Goal: Transaction & Acquisition: Purchase product/service

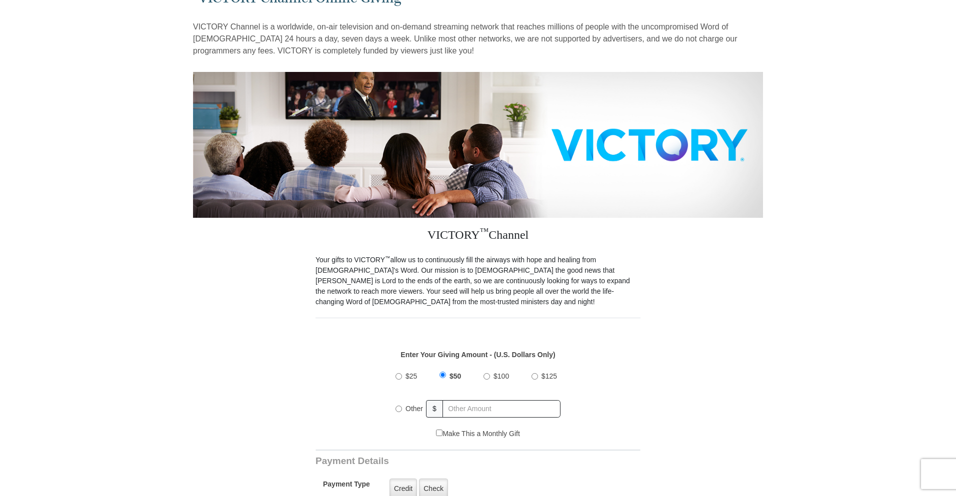
scroll to position [73, 0]
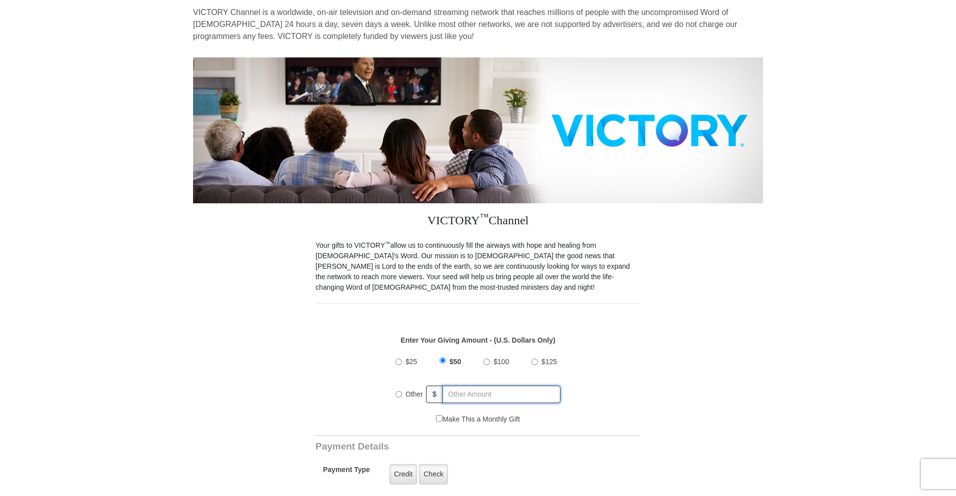
click at [462, 393] on input "text" at bounding box center [501, 394] width 118 height 17
radio input "true"
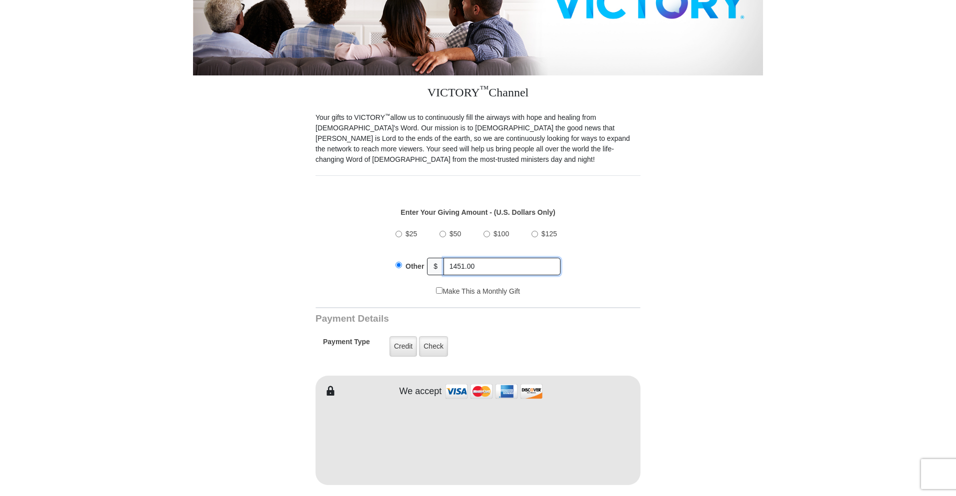
scroll to position [244, 0]
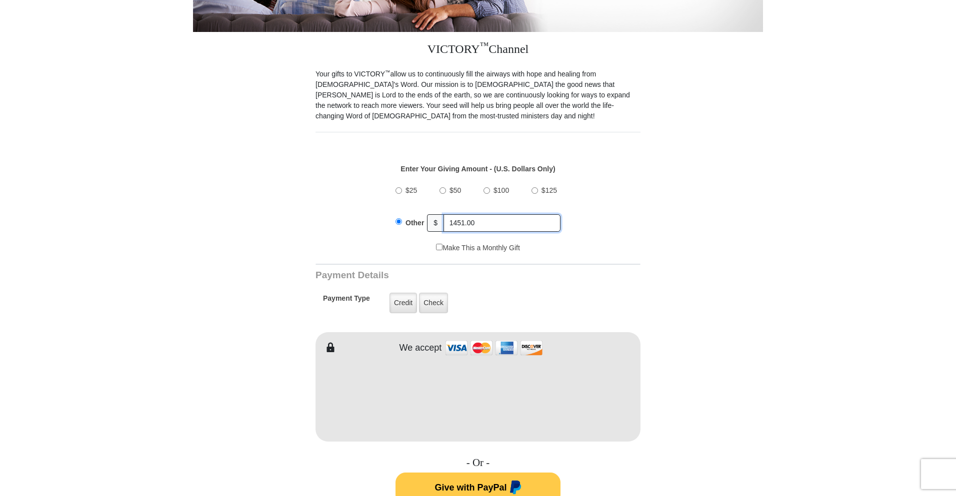
type input "1451.00"
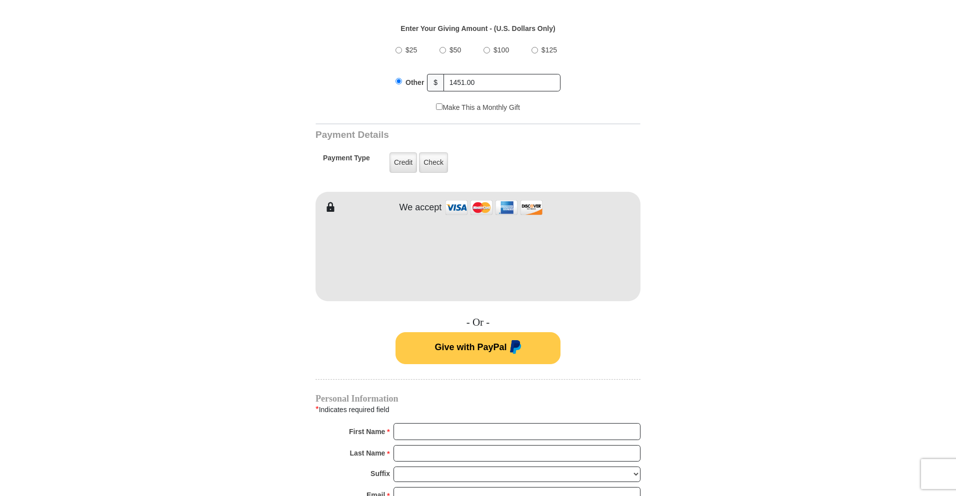
scroll to position [403, 0]
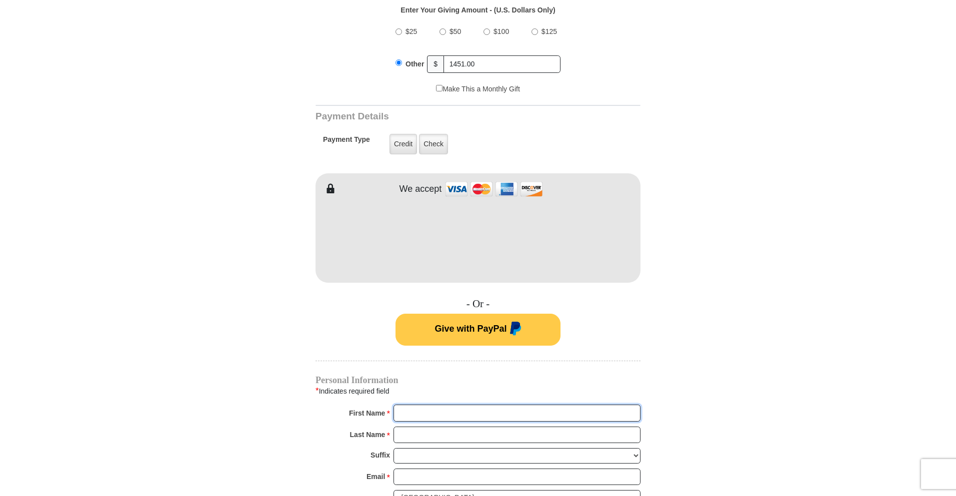
click at [472, 415] on input "First Name *" at bounding box center [516, 413] width 247 height 17
type input "leia"
click at [468, 436] on input "Last Name *" at bounding box center [516, 435] width 247 height 17
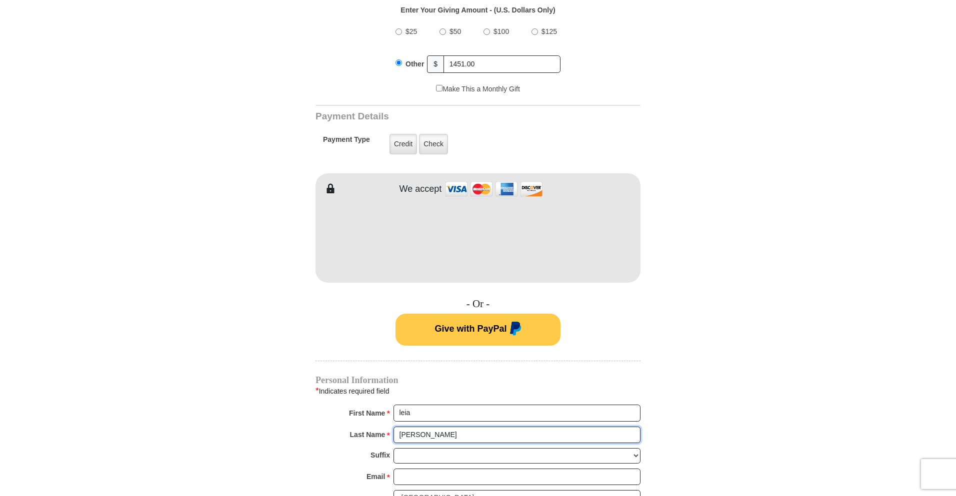
type input "[PERSON_NAME]"
click at [440, 479] on input "Email *" at bounding box center [516, 477] width 247 height 17
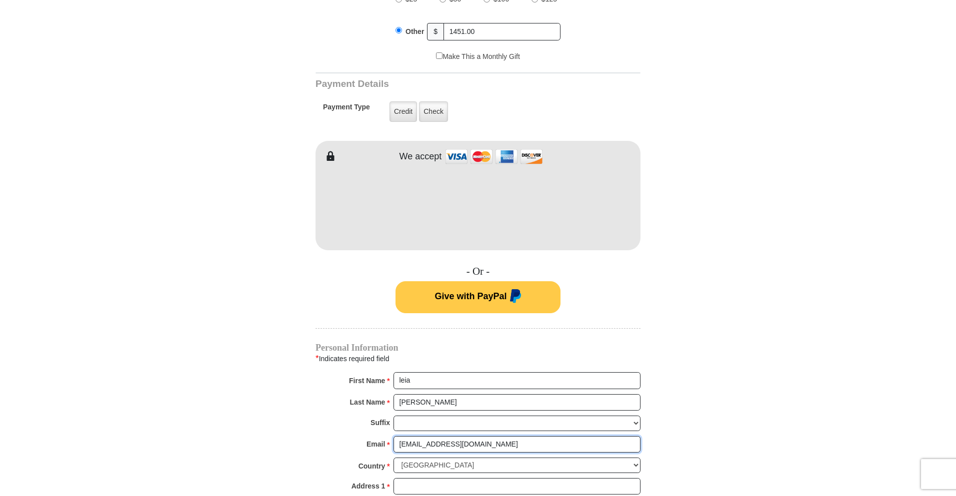
scroll to position [436, 0]
type input "[EMAIL_ADDRESS][DOMAIN_NAME]"
click at [528, 486] on input "Address 1 *" at bounding box center [516, 486] width 247 height 17
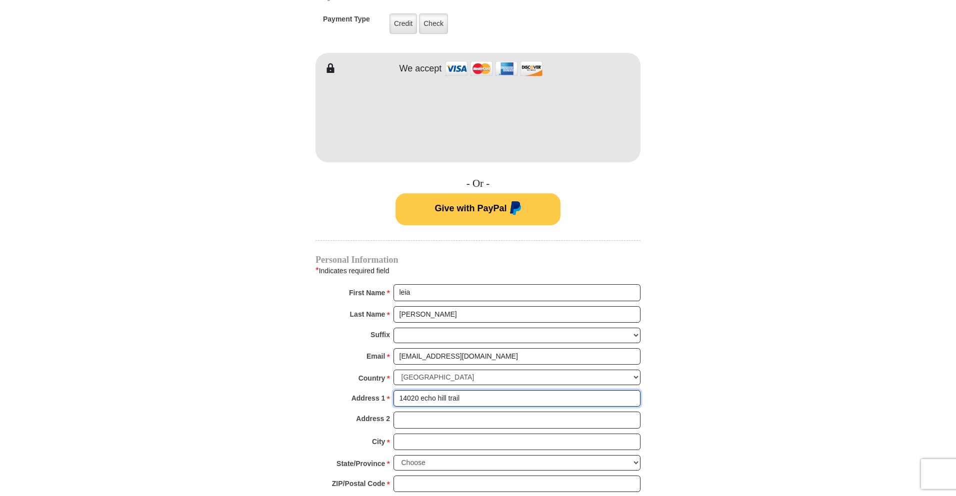
scroll to position [526, 0]
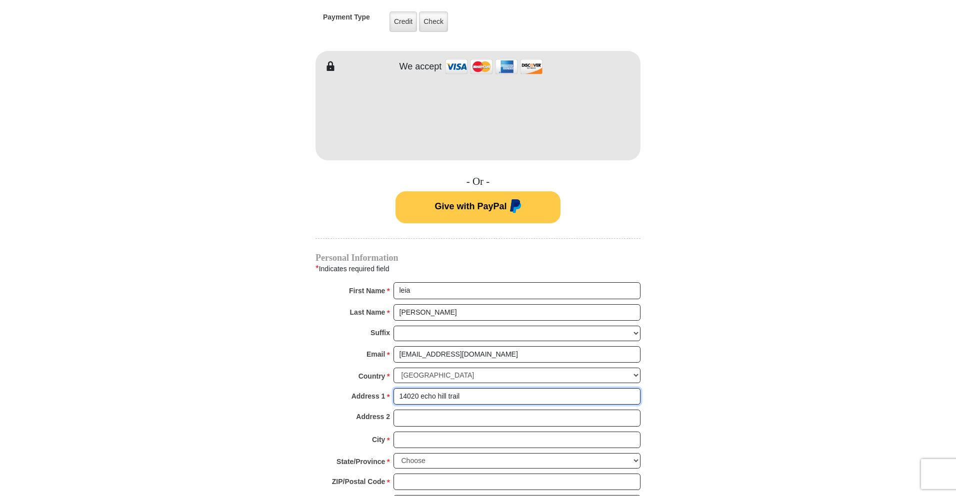
type input "14020 echo hill trail"
click at [456, 442] on input "City *" at bounding box center [516, 440] width 247 height 17
type input "[GEOGRAPHIC_DATA]"
click at [470, 461] on select "Choose [US_STATE] [US_STATE] [US_STATE] [US_STATE] [US_STATE] Armed Forces Amer…" at bounding box center [516, 460] width 247 height 15
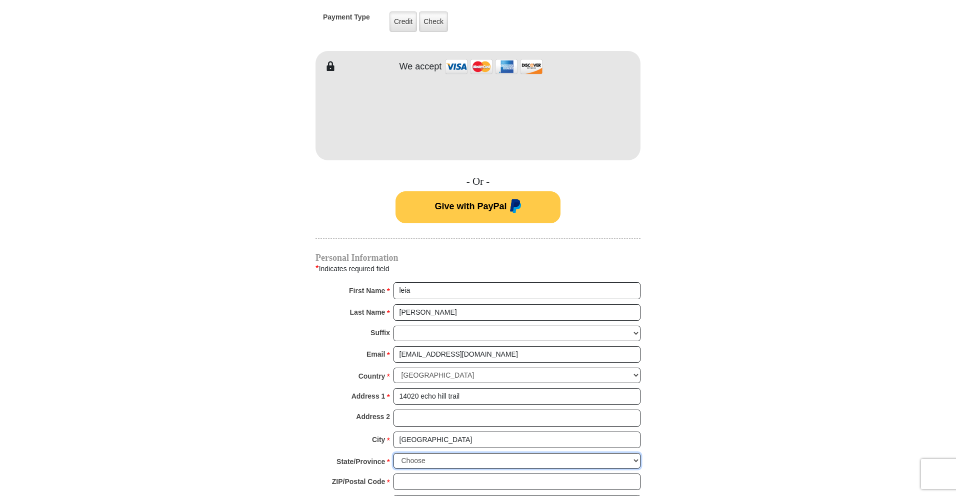
click at [470, 461] on select "Choose [US_STATE] [US_STATE] [US_STATE] [US_STATE] [US_STATE] Armed Forces Amer…" at bounding box center [516, 460] width 247 height 15
select select "KY"
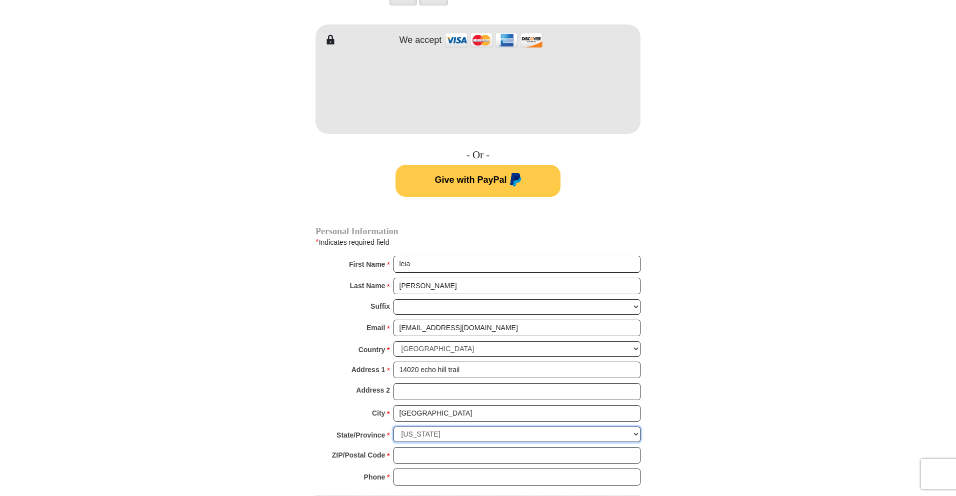
scroll to position [585, 0]
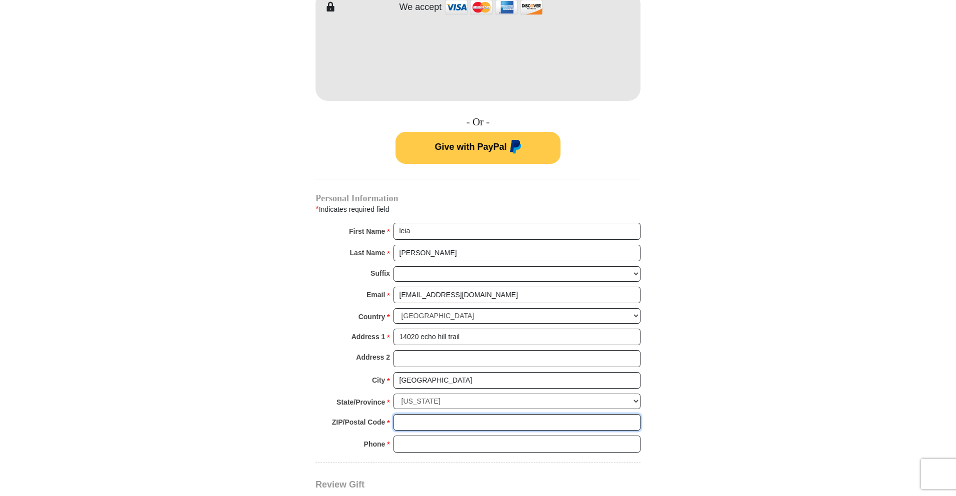
click at [466, 423] on input "ZIP/Postal Code *" at bounding box center [516, 422] width 247 height 17
type input "40299"
click at [440, 443] on input "Phone * *" at bounding box center [516, 444] width 247 height 17
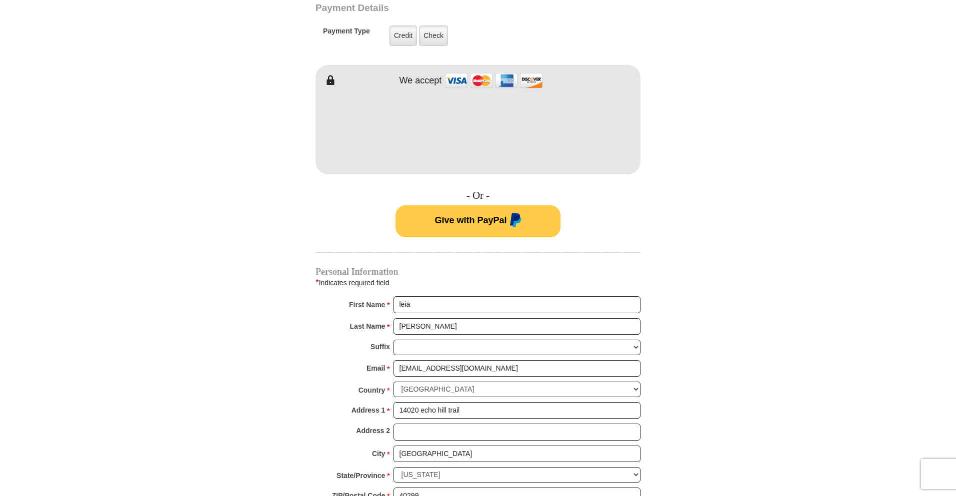
scroll to position [538, 0]
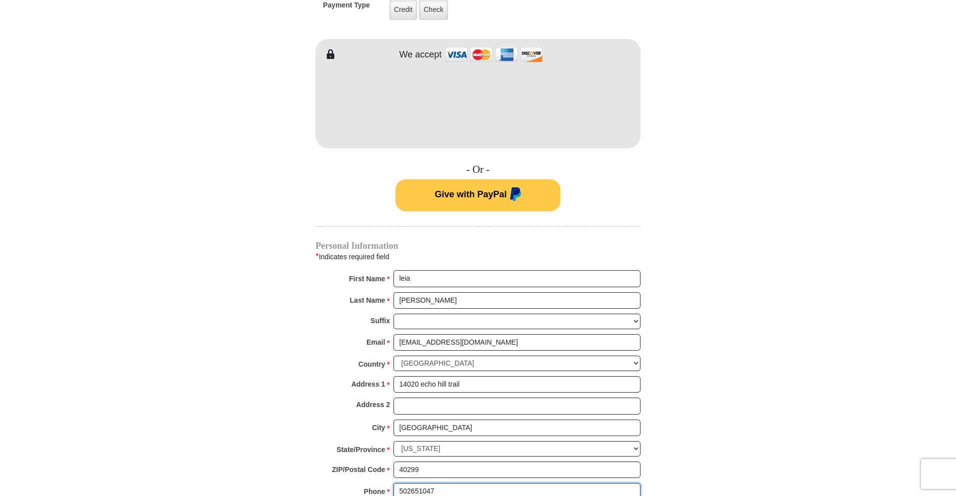
type input "502651047"
click at [395, 179] on button "Give with PayPal" at bounding box center [477, 195] width 165 height 32
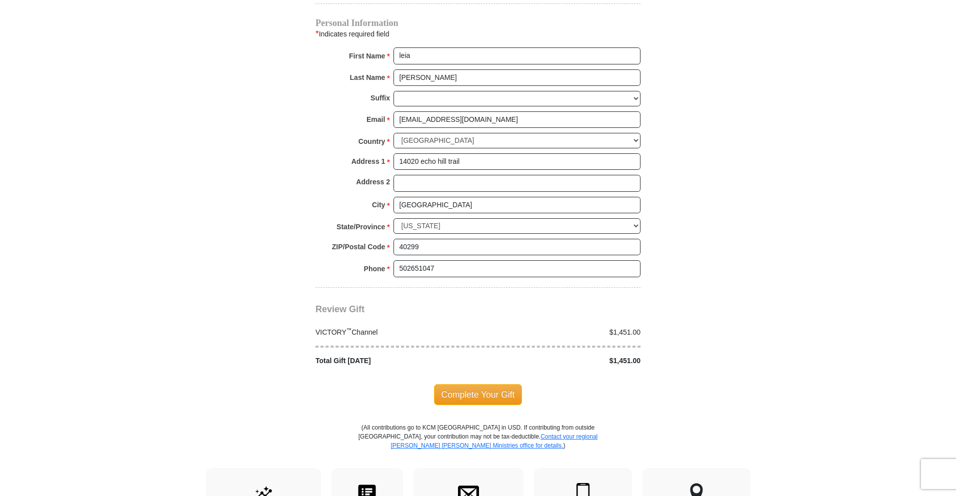
scroll to position [972, 0]
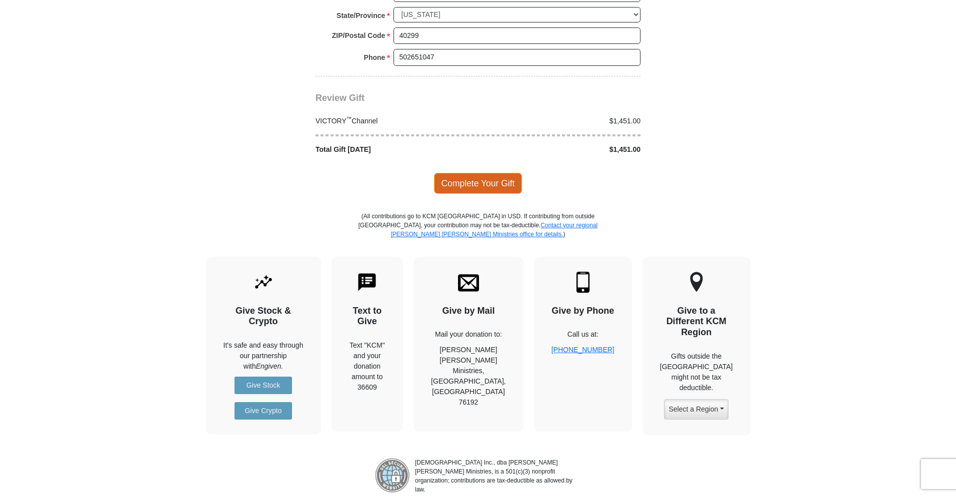
click at [463, 181] on span "Complete Your Gift" at bounding box center [478, 183] width 88 height 21
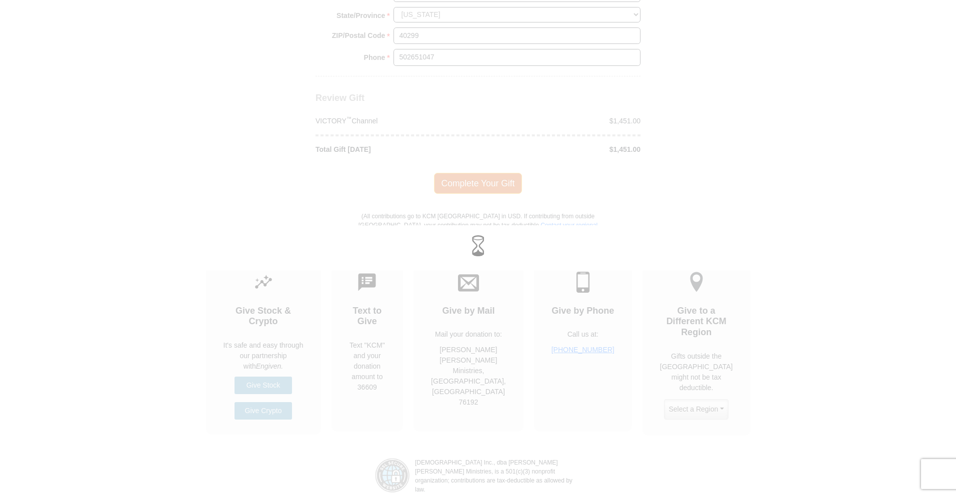
click at [463, 181] on div at bounding box center [478, 248] width 956 height 496
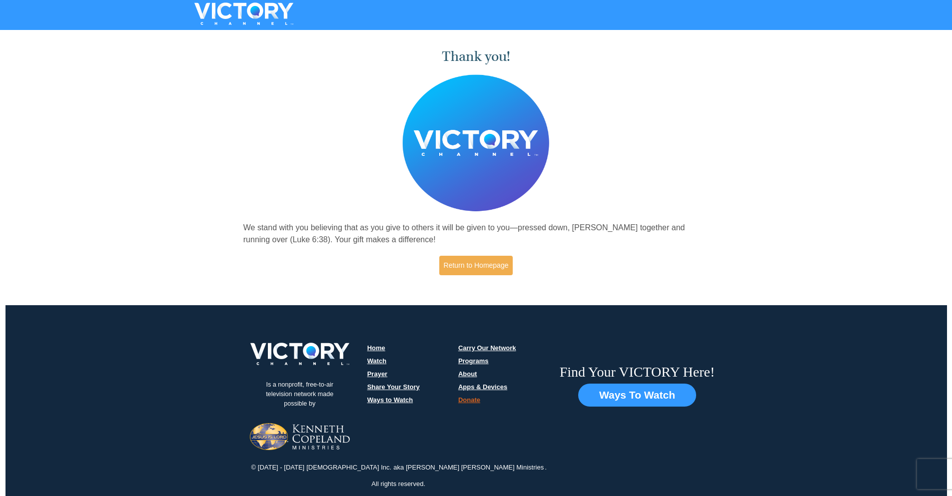
click at [827, 158] on div "Thank you! We stand with you believing that as you give to others it will be gi…" at bounding box center [476, 162] width 952 height 259
